Goal: Information Seeking & Learning: Learn about a topic

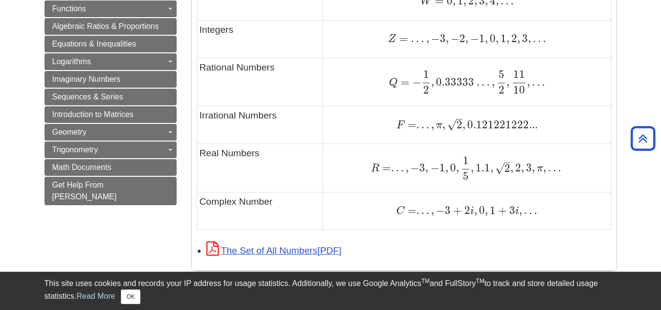
scroll to position [685, 0]
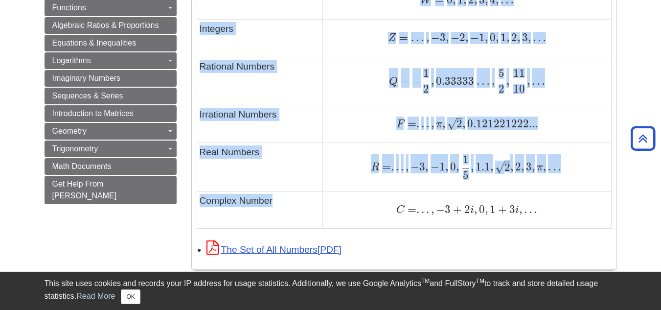
drag, startPoint x: 273, startPoint y: 202, endPoint x: 190, endPoint y: 203, distance: 82.7
click at [190, 203] on div "What does it mean? Definitions: Natural Numbers - Common counting numbers. Prim…" at bounding box center [404, 39] width 440 height 1110
click at [249, 189] on td "Real Numbers" at bounding box center [260, 167] width 126 height 48
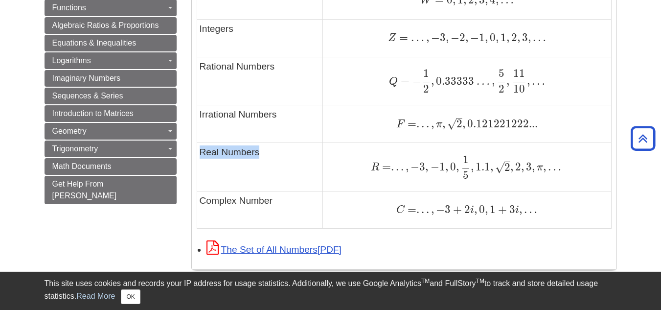
drag, startPoint x: 263, startPoint y: 154, endPoint x: 200, endPoint y: 151, distance: 62.7
click at [200, 151] on td "Real Numbers" at bounding box center [260, 167] width 126 height 48
drag, startPoint x: 220, startPoint y: 114, endPoint x: 305, endPoint y: 115, distance: 85.2
click at [305, 115] on td "Irrational Numbers" at bounding box center [260, 124] width 126 height 38
drag, startPoint x: 224, startPoint y: 64, endPoint x: 242, endPoint y: 65, distance: 18.1
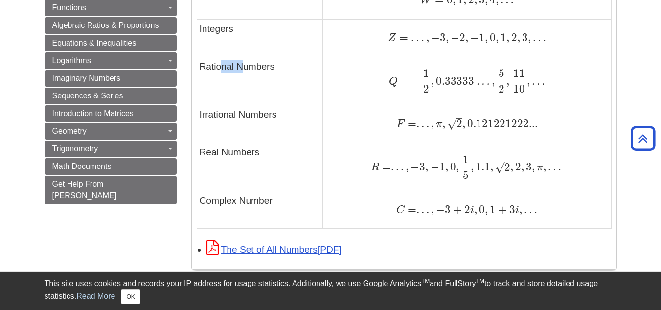
click at [242, 65] on td "Rational Numbers" at bounding box center [260, 81] width 126 height 48
drag, startPoint x: 228, startPoint y: 27, endPoint x: 272, endPoint y: 30, distance: 44.6
click at [272, 30] on td "Integers" at bounding box center [260, 38] width 126 height 38
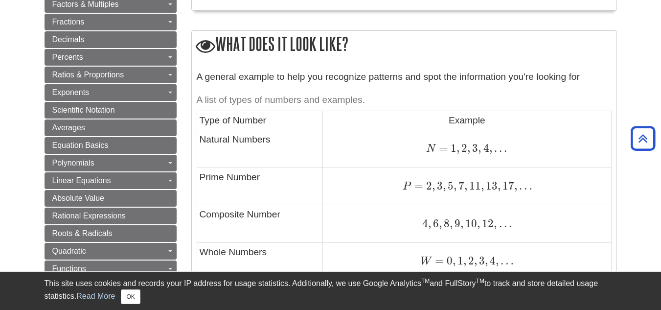
scroll to position [343, 0]
